Goal: Information Seeking & Learning: Understand process/instructions

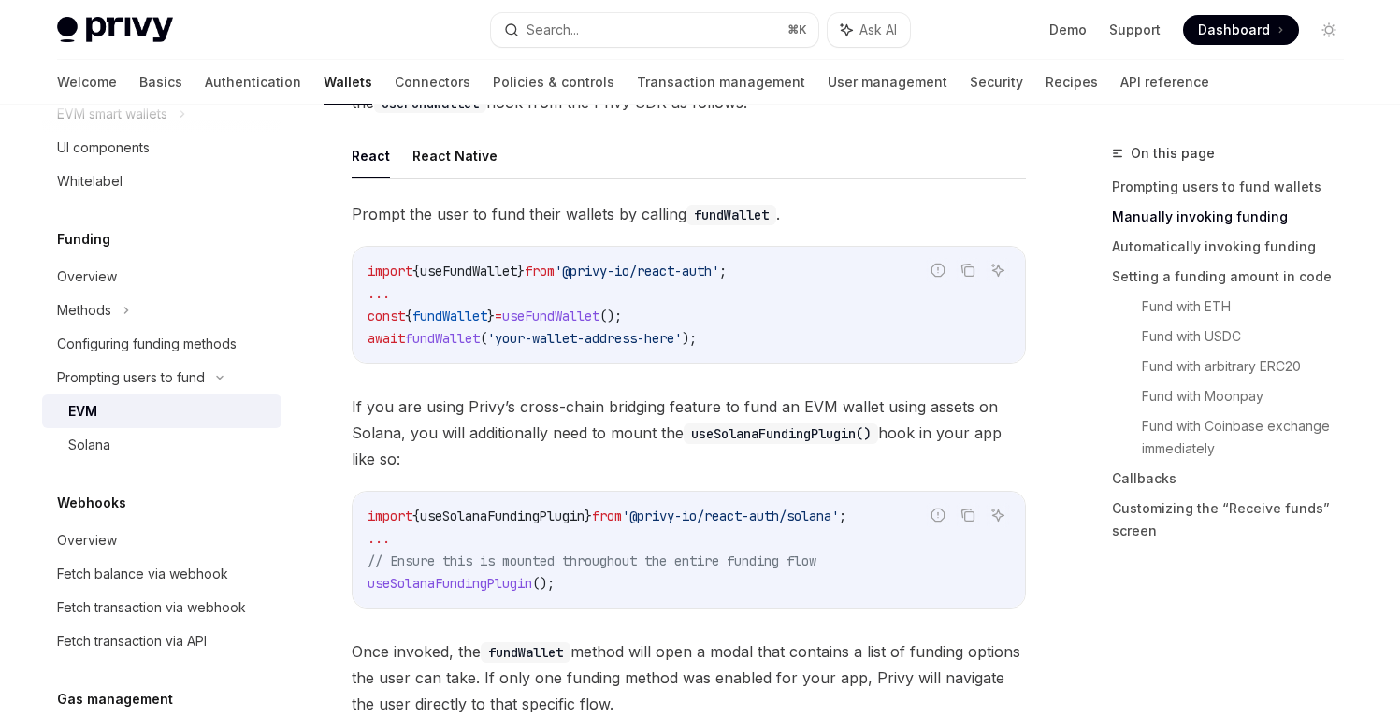
scroll to position [511, 0]
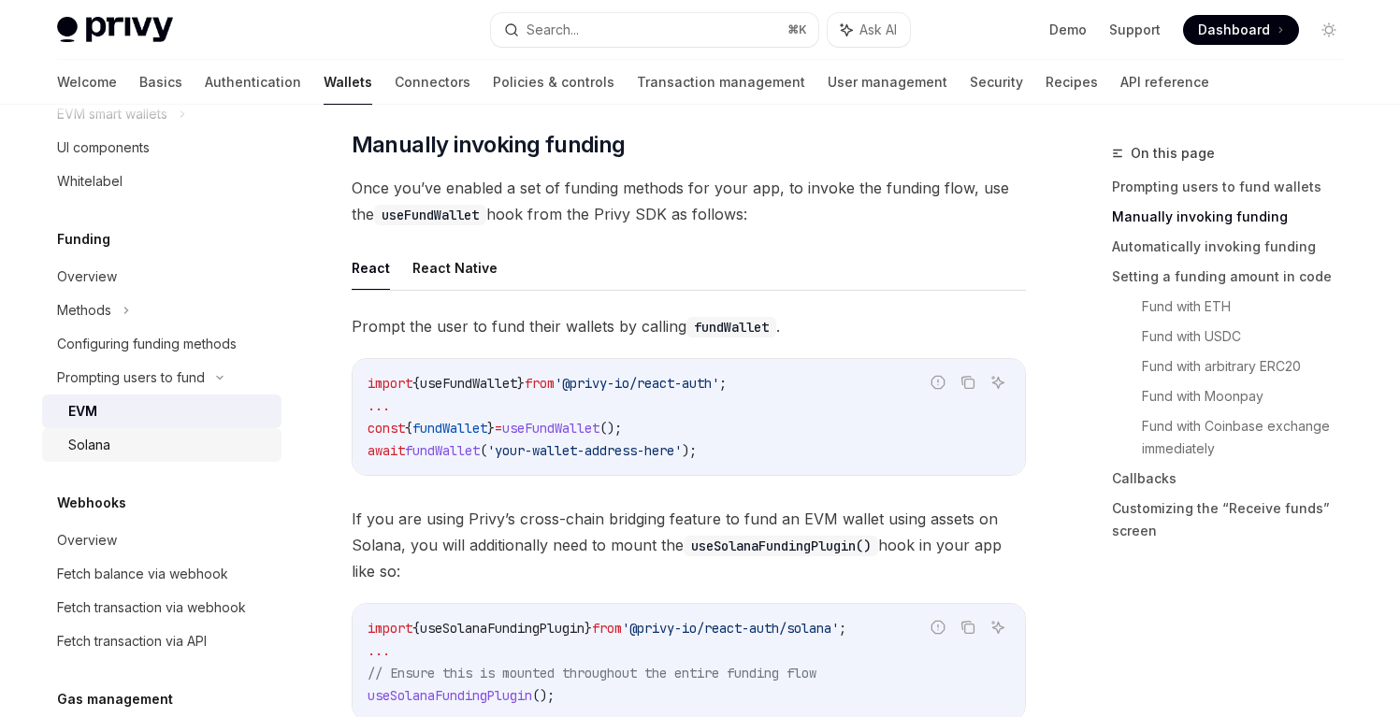
click at [154, 457] on link "Solana" at bounding box center [161, 445] width 239 height 34
type textarea "*"
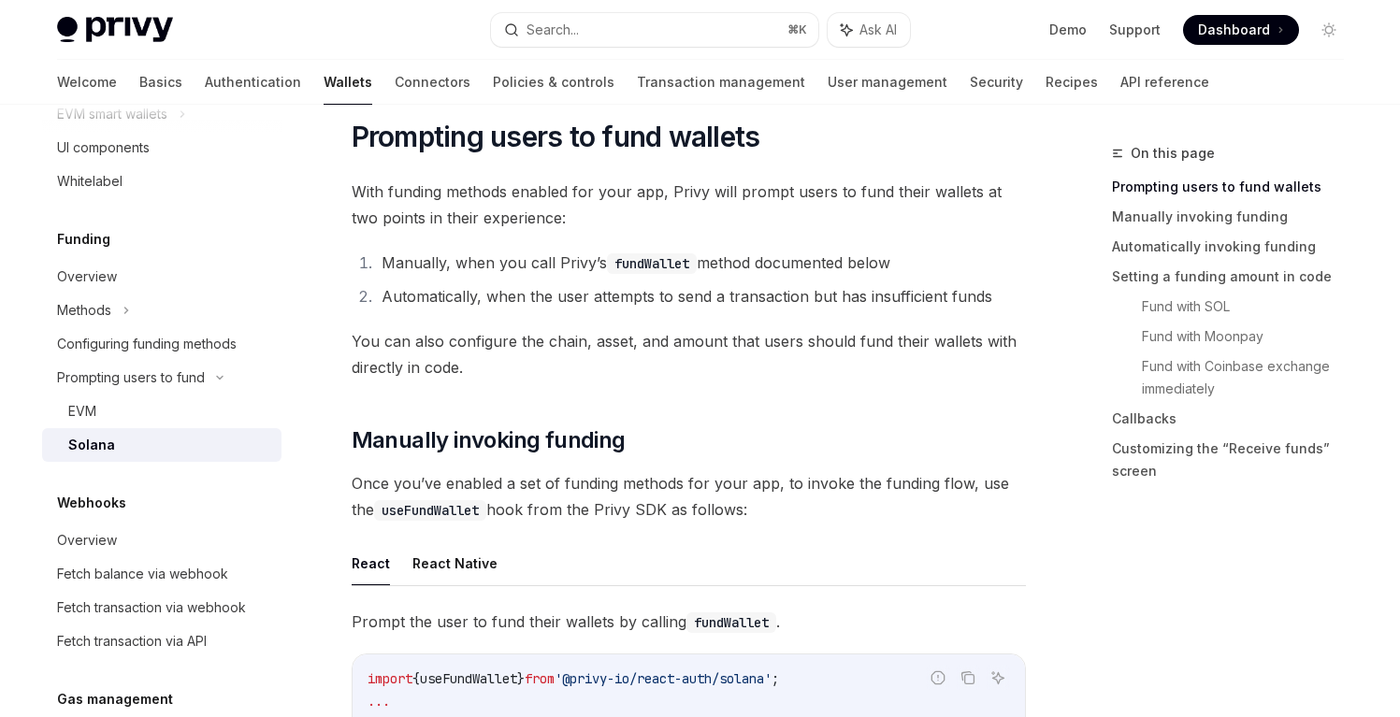
scroll to position [441, 0]
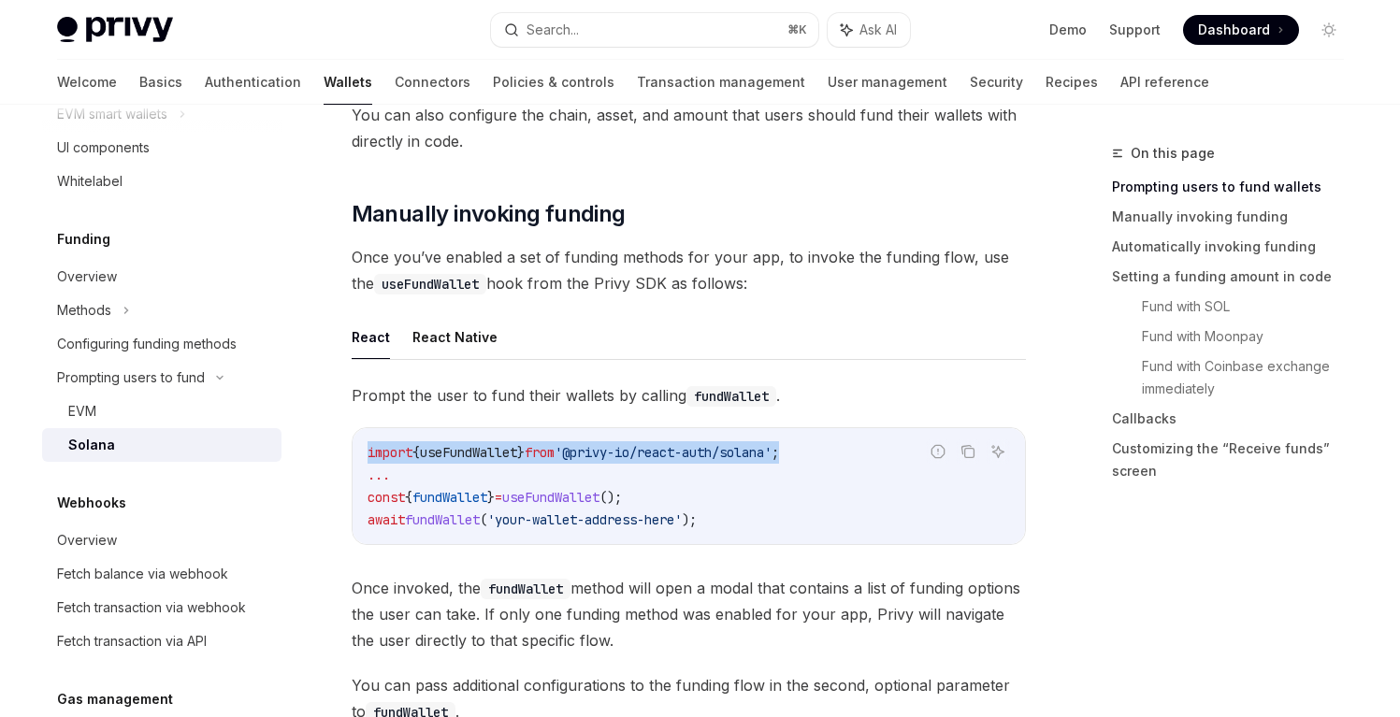
drag, startPoint x: 823, startPoint y: 450, endPoint x: 370, endPoint y: 460, distance: 452.7
click at [370, 460] on code "import { useFundWallet } from '@privy-io/react-auth/solana' ; ... const { fundW…" at bounding box center [688, 486] width 642 height 90
click at [534, 399] on span "Prompt the user to fund their wallets by calling fundWallet ." at bounding box center [689, 395] width 674 height 26
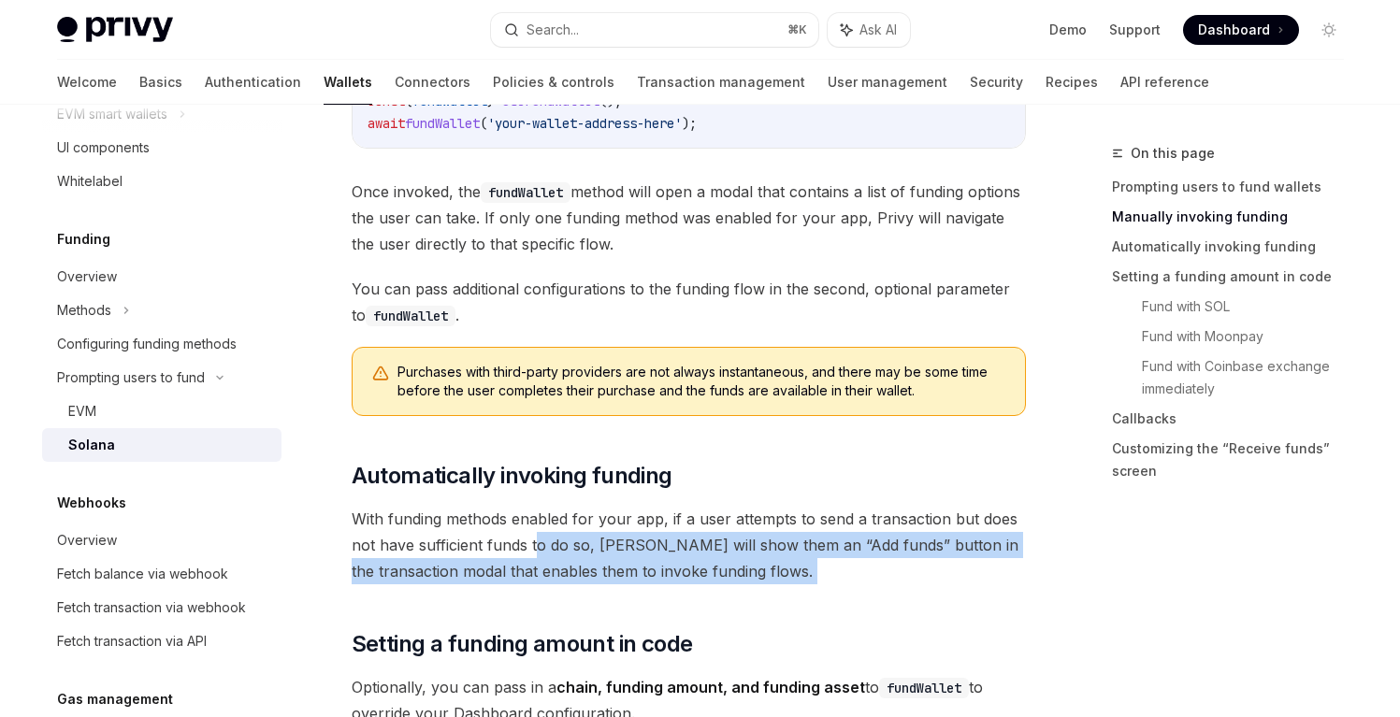
drag, startPoint x: 739, startPoint y: 613, endPoint x: 535, endPoint y: 537, distance: 217.8
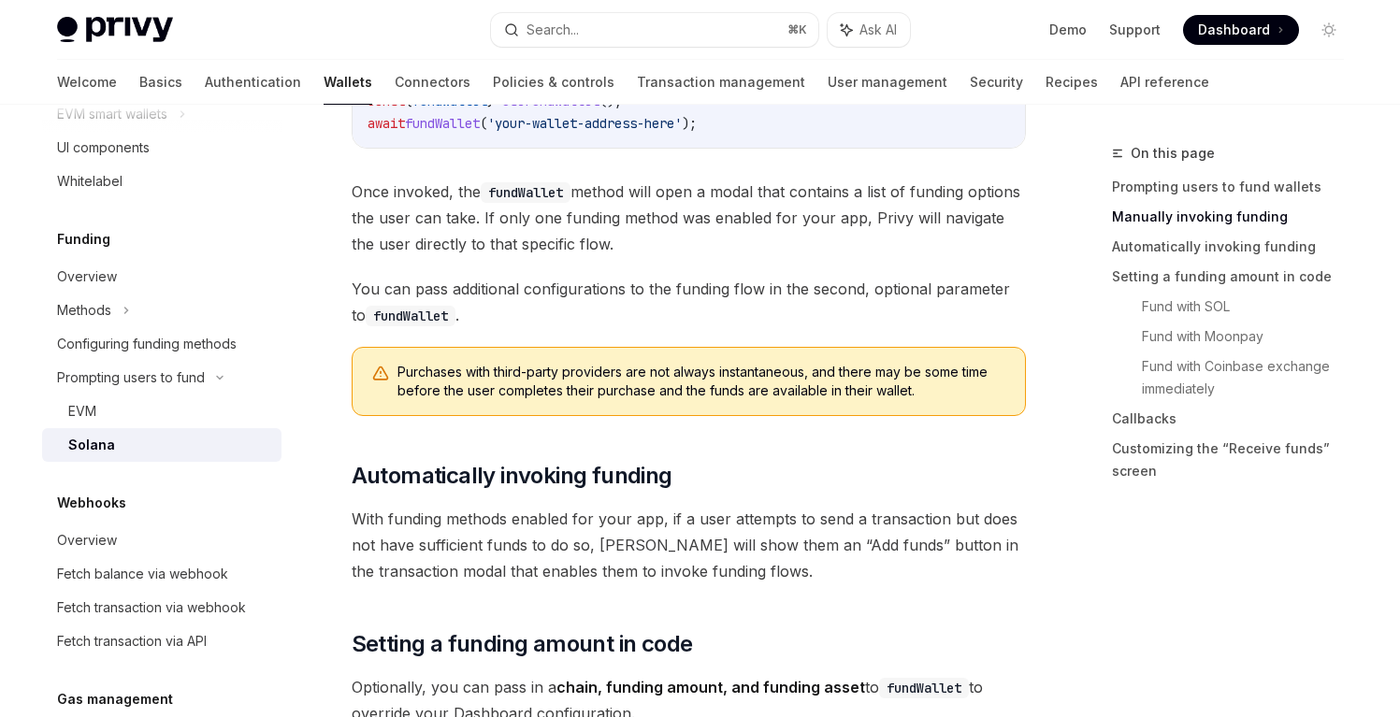
click at [660, 520] on span "With funding methods enabled for your app, if a user attempts to send a transac…" at bounding box center [689, 545] width 674 height 79
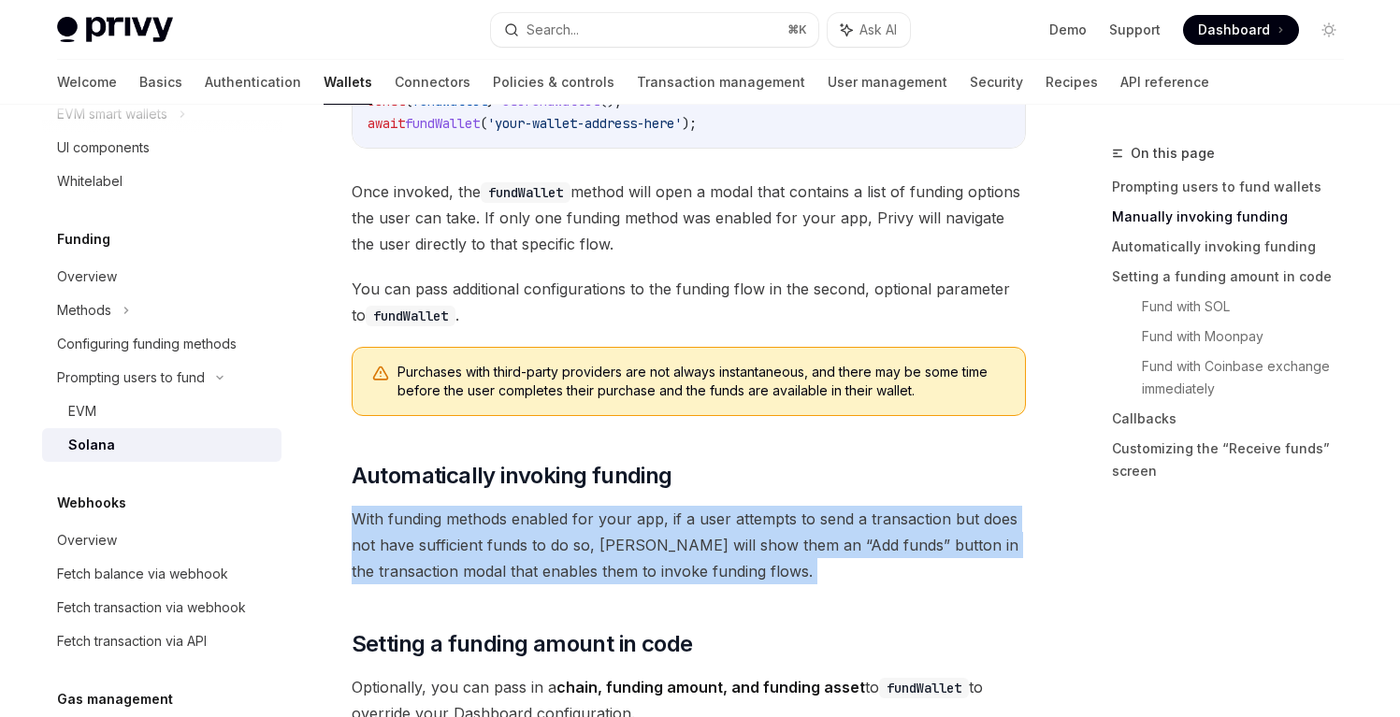
click at [660, 520] on span "With funding methods enabled for your app, if a user attempts to send a transac…" at bounding box center [689, 545] width 674 height 79
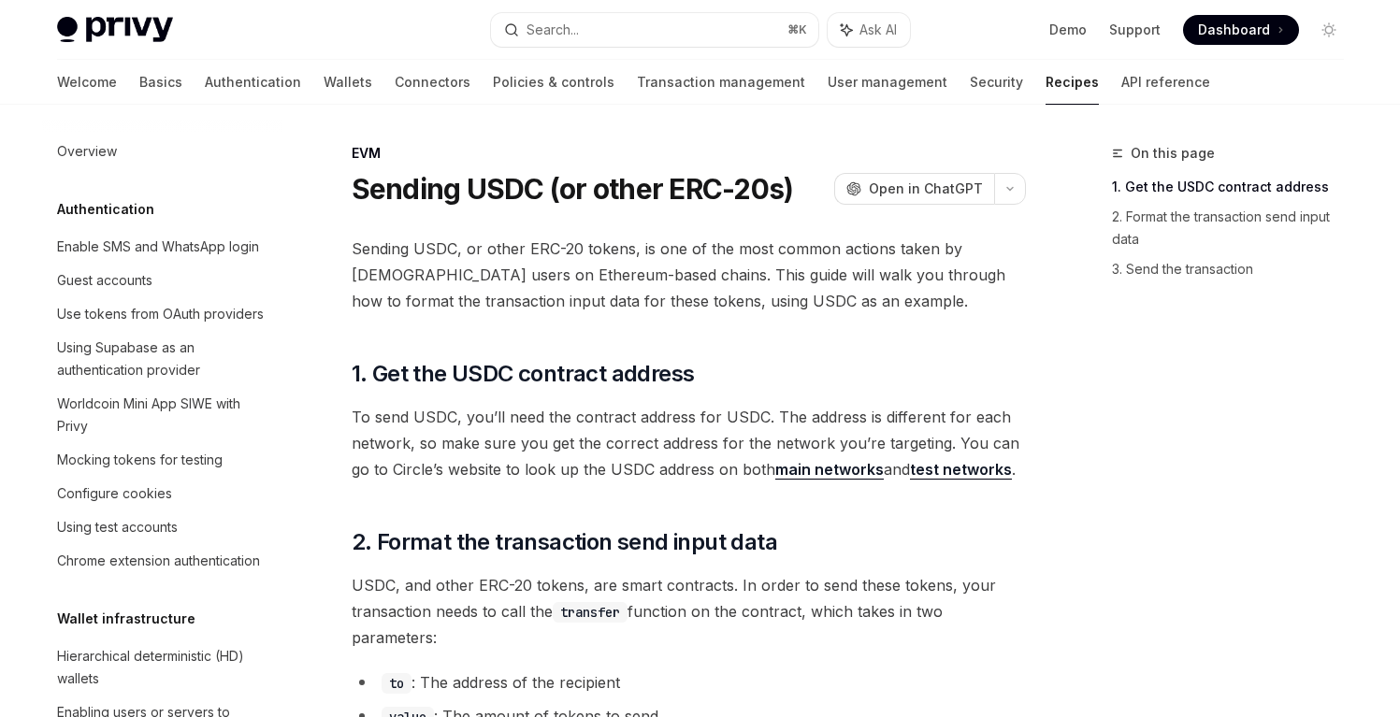
scroll to position [2579, 0]
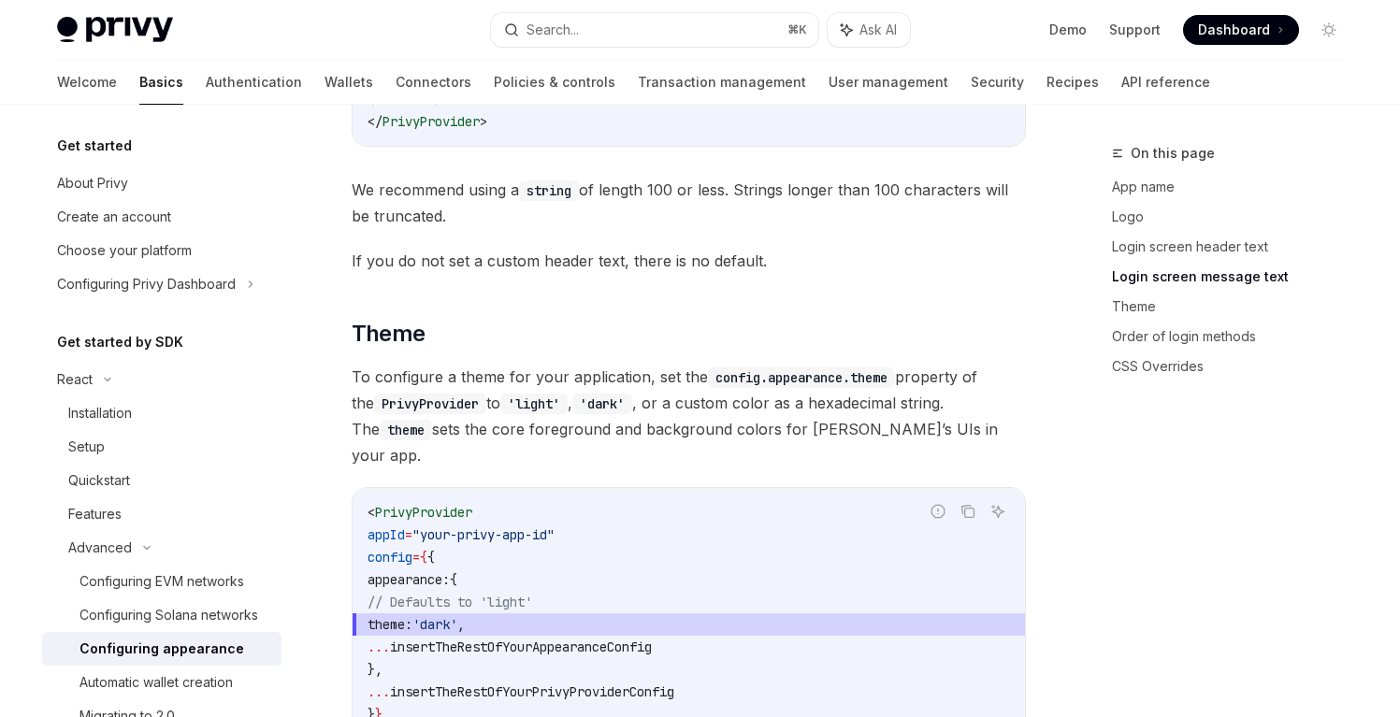
scroll to position [2579, 0]
